Goal: Book appointment/travel/reservation

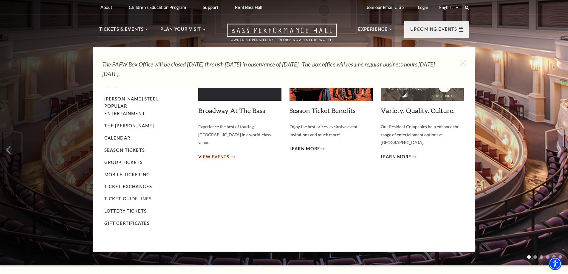
click at [211, 153] on span "View Events" at bounding box center [213, 156] width 31 height 7
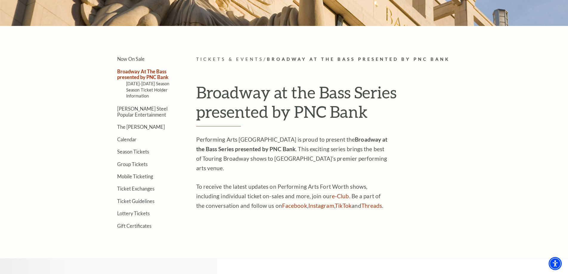
scroll to position [119, 0]
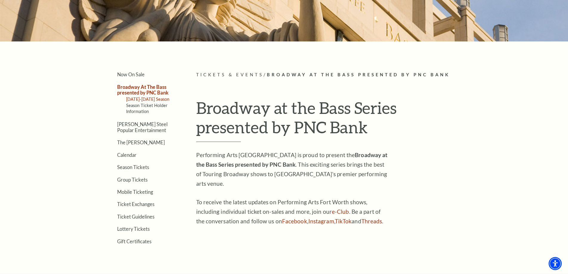
click at [140, 99] on link "2025-2026 Season" at bounding box center [148, 99] width 44 height 5
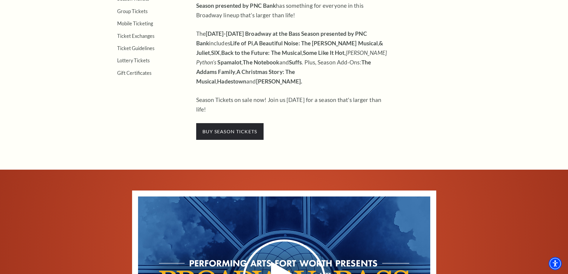
scroll to position [89, 0]
